Goal: Navigation & Orientation: Find specific page/section

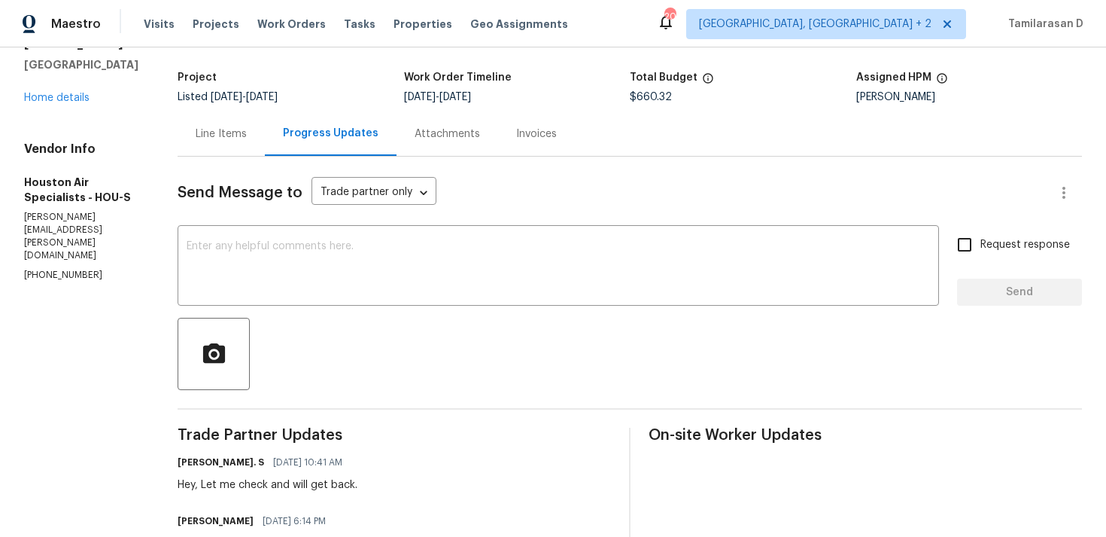
scroll to position [84, 0]
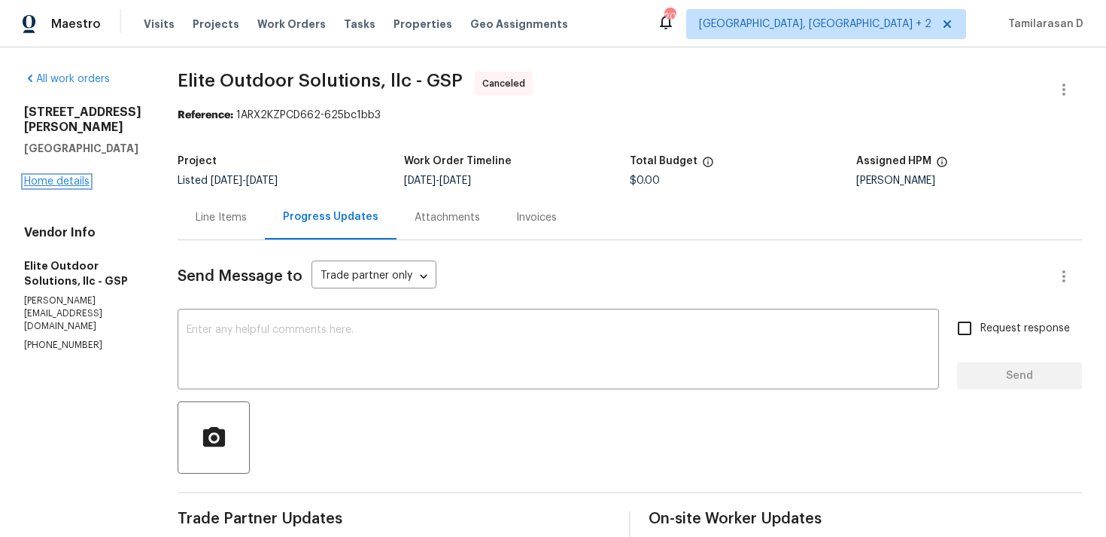
click at [56, 181] on link "Home details" at bounding box center [56, 181] width 65 height 11
